Goal: Task Accomplishment & Management: Use online tool/utility

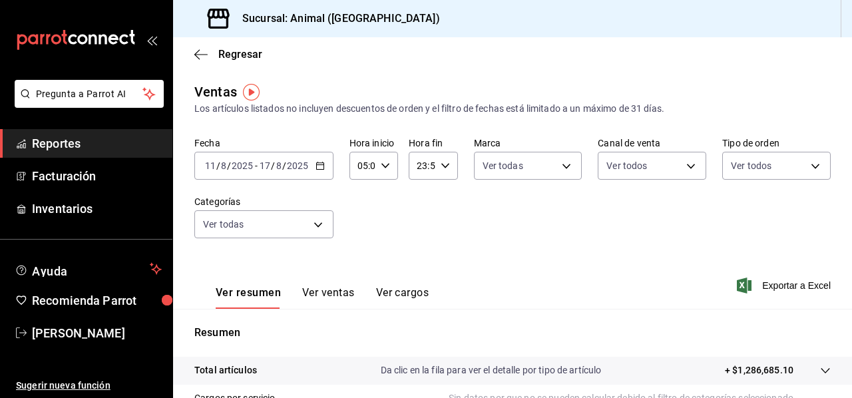
click at [325, 170] on div "[DATE] [DATE] - [DATE] [DATE]" at bounding box center [263, 166] width 139 height 28
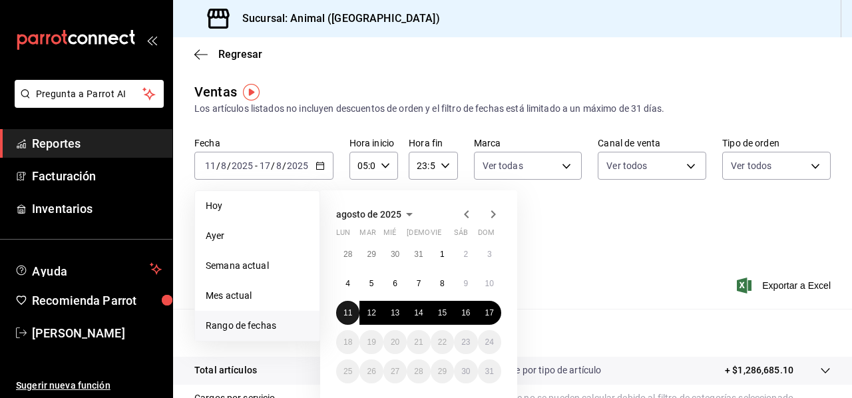
click at [351, 311] on abbr "11" at bounding box center [347, 312] width 9 height 9
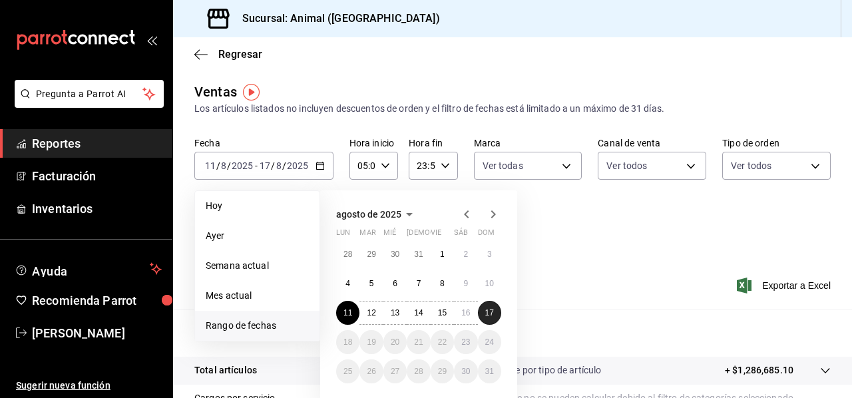
click at [489, 312] on abbr "17" at bounding box center [489, 312] width 9 height 9
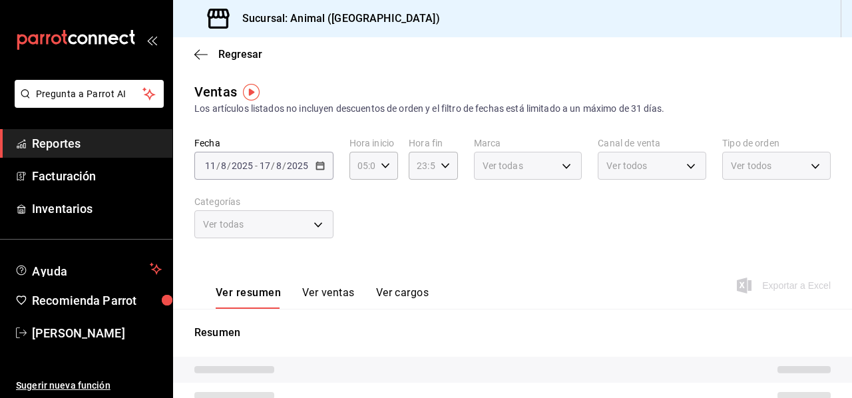
click at [566, 167] on div "Ver todas" at bounding box center [528, 166] width 108 height 28
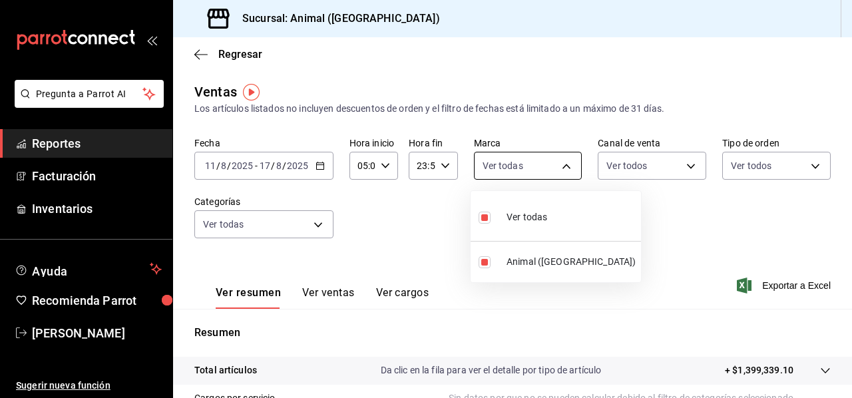
click at [566, 167] on body "Pregunta a Parrot AI Reportes Facturación Inventarios Ayuda Recomienda Parrot […" at bounding box center [426, 199] width 852 height 398
click at [554, 264] on span "Animal ([GEOGRAPHIC_DATA])" at bounding box center [571, 262] width 129 height 14
checkbox input "false"
click at [679, 169] on div at bounding box center [426, 199] width 852 height 398
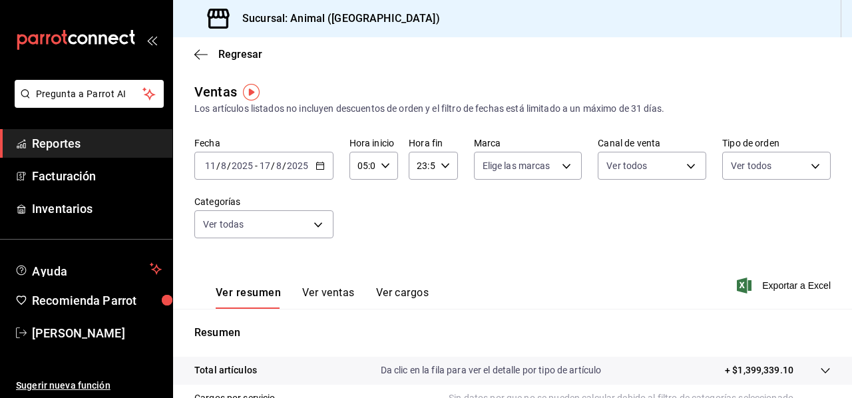
click at [337, 295] on button "Ver ventas" at bounding box center [328, 297] width 53 height 23
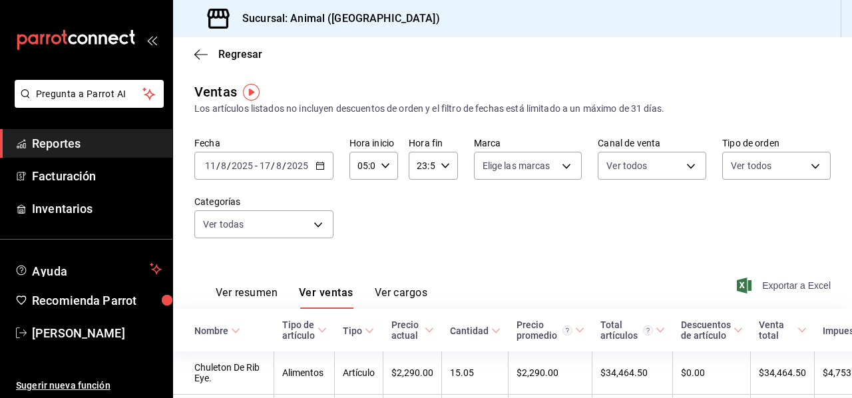
click at [792, 288] on span "Exportar a Excel" at bounding box center [785, 286] width 91 height 16
click at [321, 163] on icon "button" at bounding box center [320, 165] width 9 height 9
click at [312, 170] on div "[DATE] [DATE] - [DATE] [DATE]" at bounding box center [263, 166] width 139 height 28
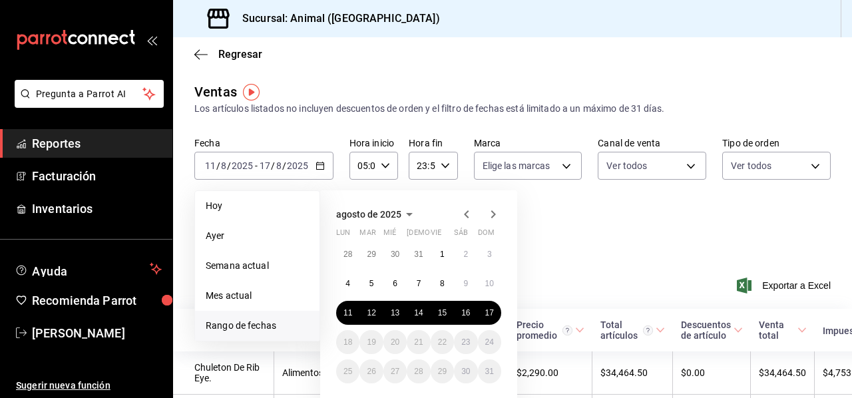
click at [281, 323] on span "Rango de fechas" at bounding box center [257, 326] width 103 height 14
click at [351, 307] on button "11" at bounding box center [347, 313] width 23 height 24
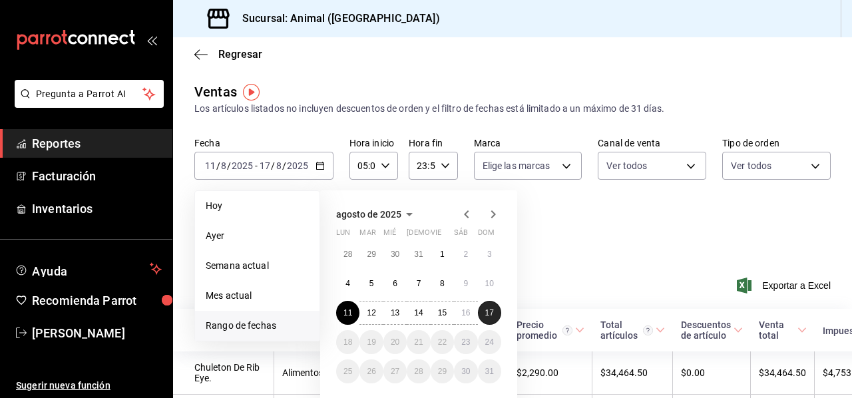
click at [494, 312] on button "17" at bounding box center [489, 313] width 23 height 24
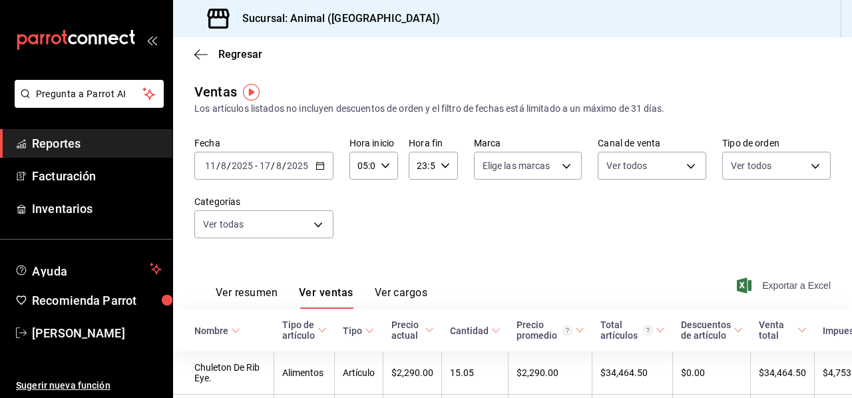
click at [773, 290] on span "Exportar a Excel" at bounding box center [785, 286] width 91 height 16
